Goal: Register for event/course

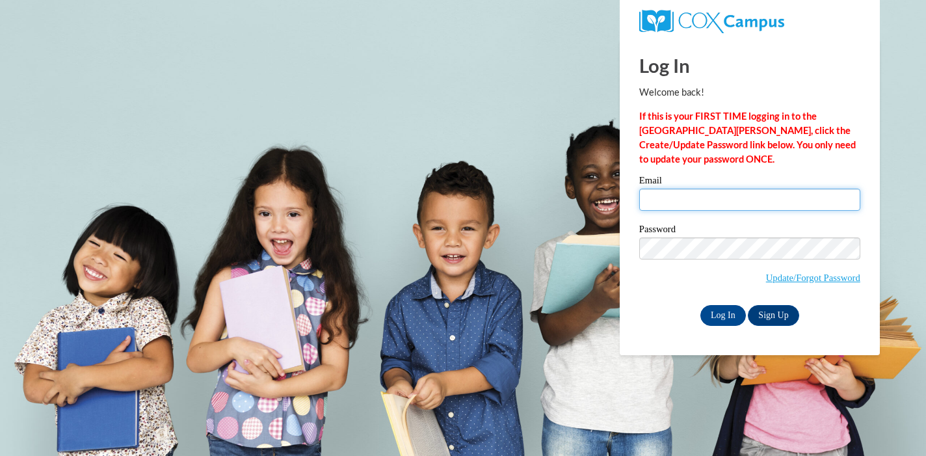
click at [711, 200] on input "Email" at bounding box center [749, 200] width 221 height 22
type input "botte@sasd.net"
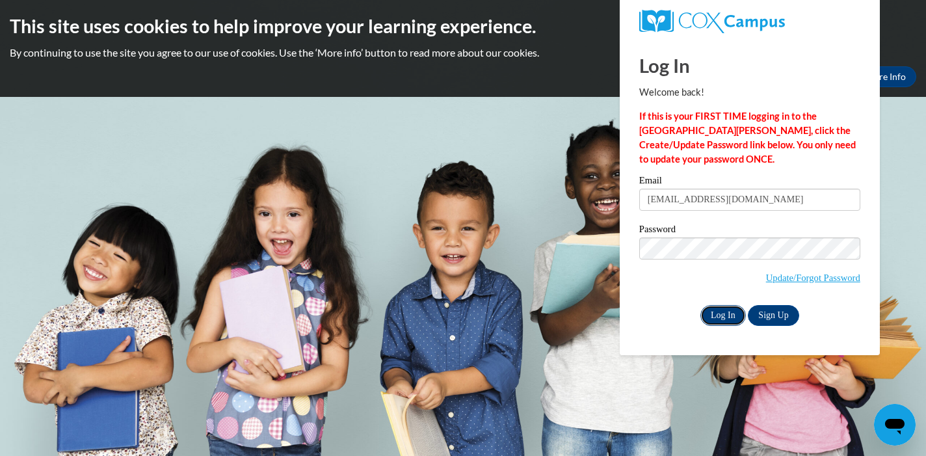
click at [724, 313] on input "Log In" at bounding box center [723, 315] width 46 height 21
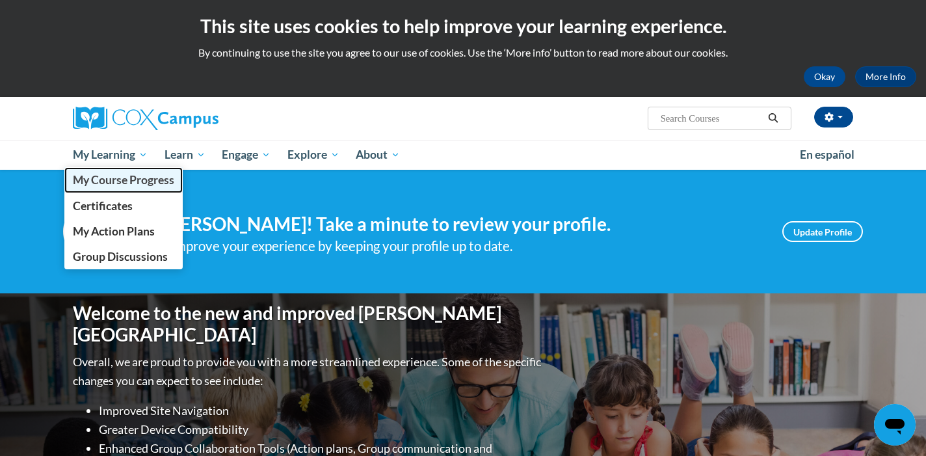
click at [122, 178] on span "My Course Progress" at bounding box center [123, 180] width 101 height 14
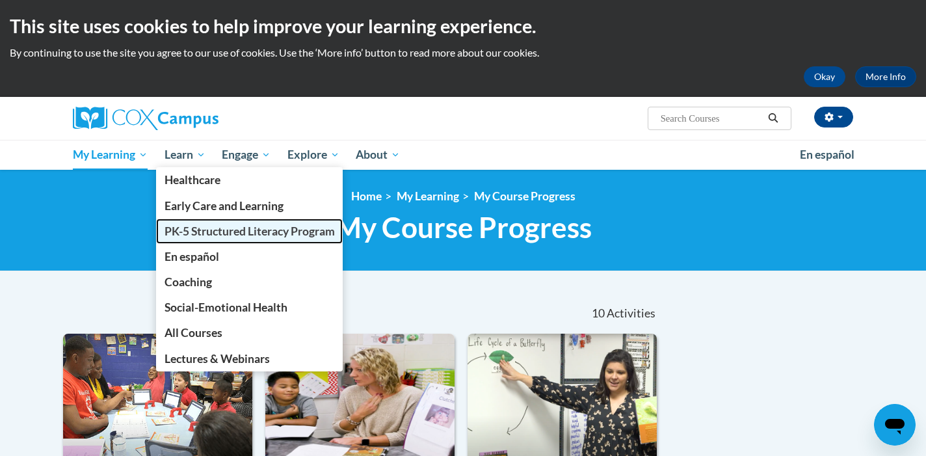
click at [246, 231] on span "PK-5 Structured Literacy Program" at bounding box center [250, 231] width 170 height 14
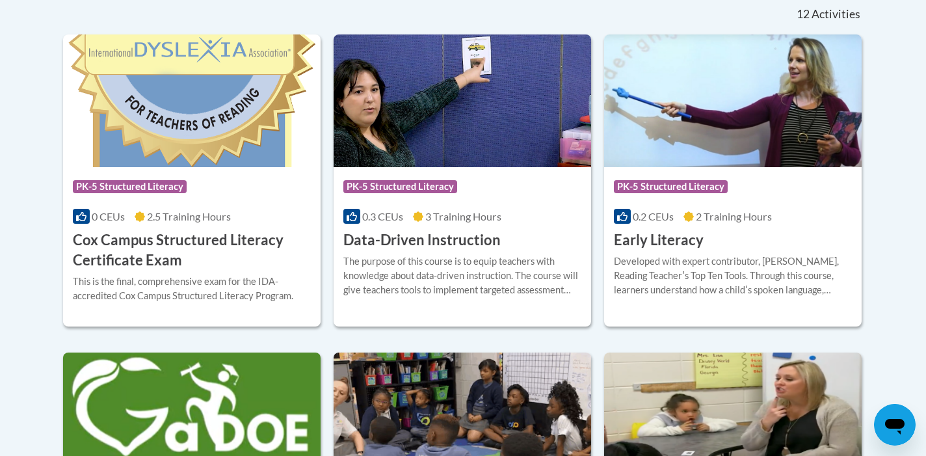
scroll to position [562, 0]
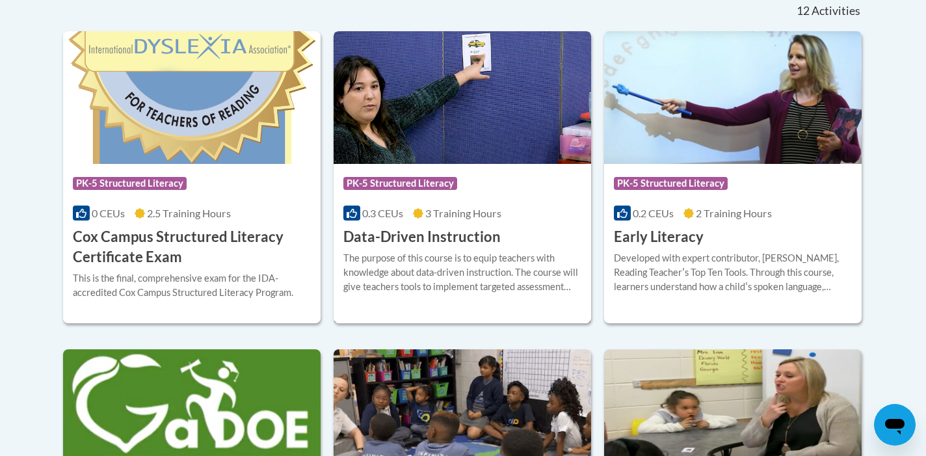
click at [443, 233] on h3 "Data-Driven Instruction" at bounding box center [421, 237] width 157 height 20
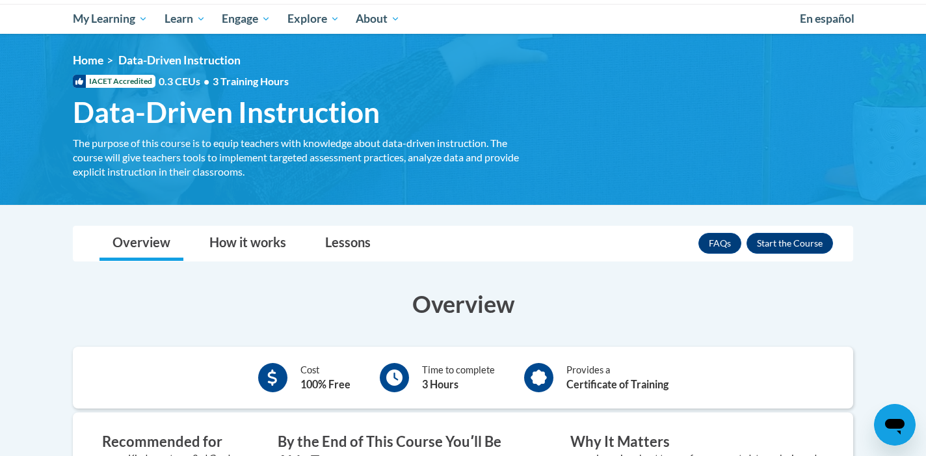
scroll to position [139, 0]
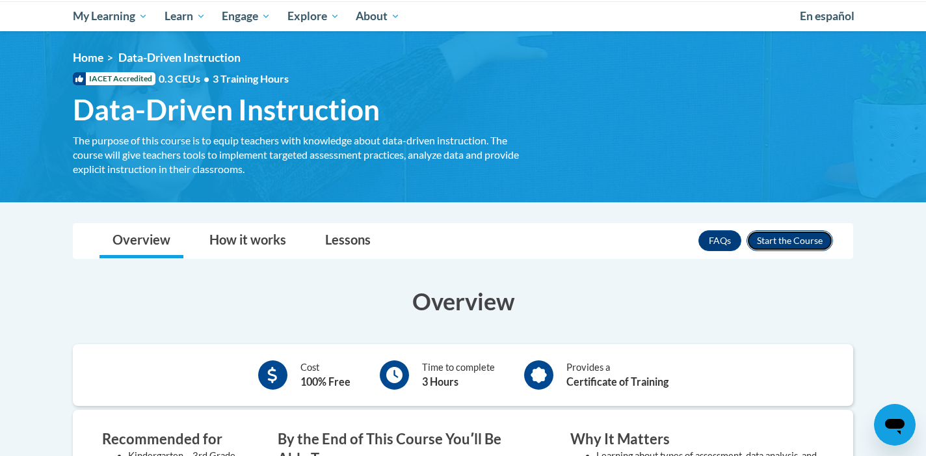
click at [801, 248] on button "Enroll" at bounding box center [790, 240] width 86 height 21
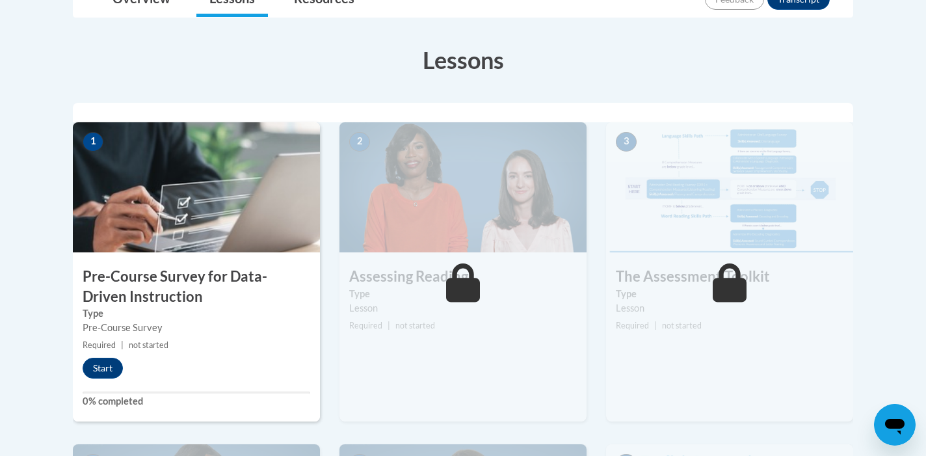
scroll to position [381, 0]
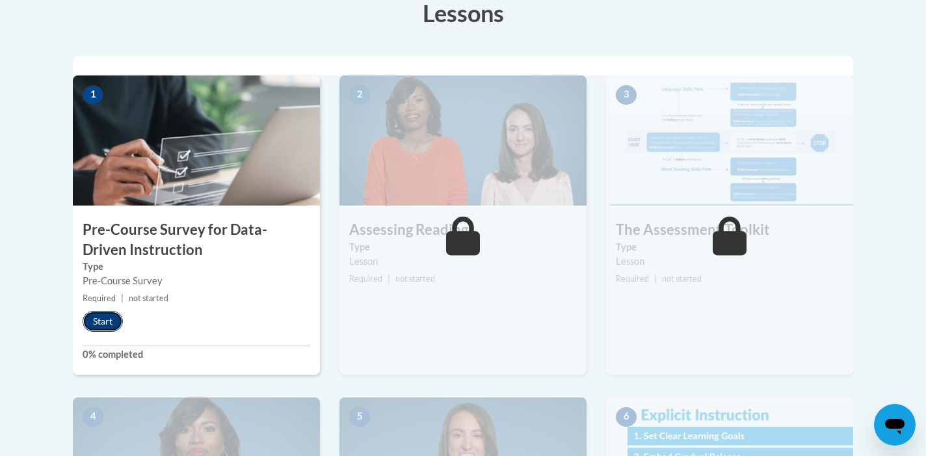
click at [100, 323] on button "Start" at bounding box center [103, 321] width 40 height 21
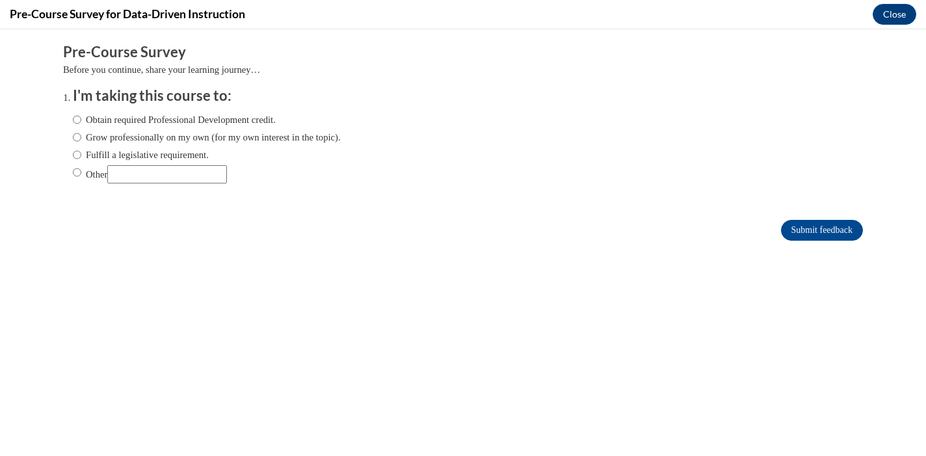
scroll to position [0, 0]
click at [75, 137] on input "Grow professionally on my own (for my own interest in the topic)." at bounding box center [77, 137] width 8 height 14
radio input "true"
click at [795, 232] on input "Submit feedback" at bounding box center [822, 230] width 82 height 21
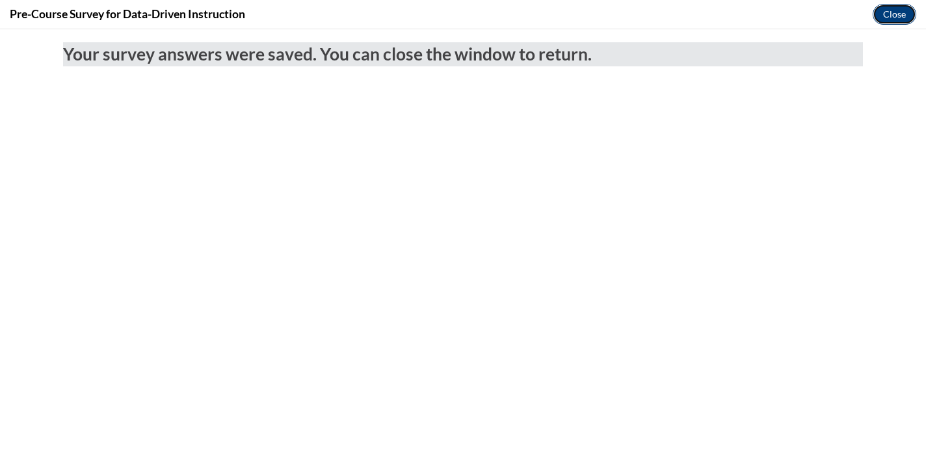
click at [897, 14] on button "Close" at bounding box center [895, 14] width 44 height 21
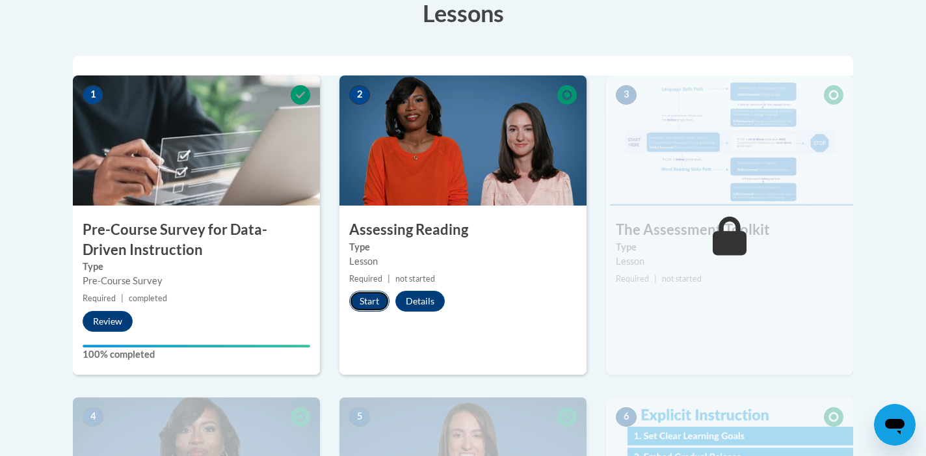
click at [365, 305] on button "Start" at bounding box center [369, 301] width 40 height 21
